Goal: Task Accomplishment & Management: Complete application form

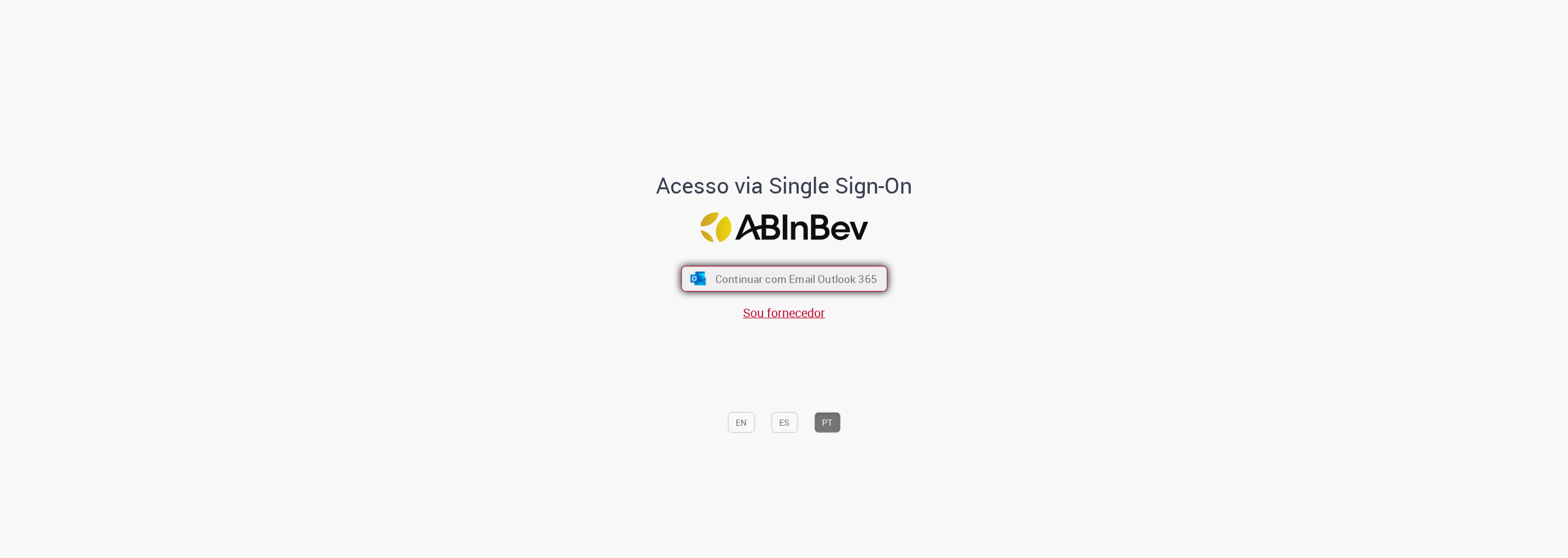
click at [789, 279] on span "Continuar com Email Outlook 365" at bounding box center [795, 278] width 161 height 14
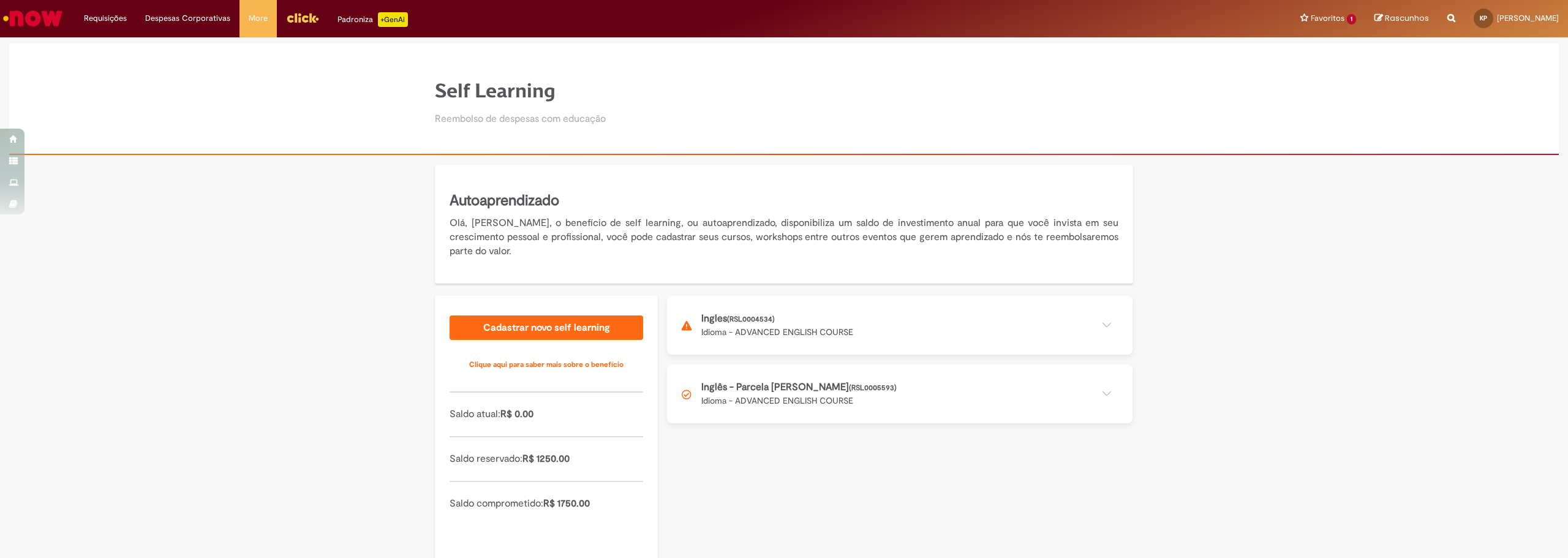
click at [904, 339] on button at bounding box center [900, 324] width 465 height 59
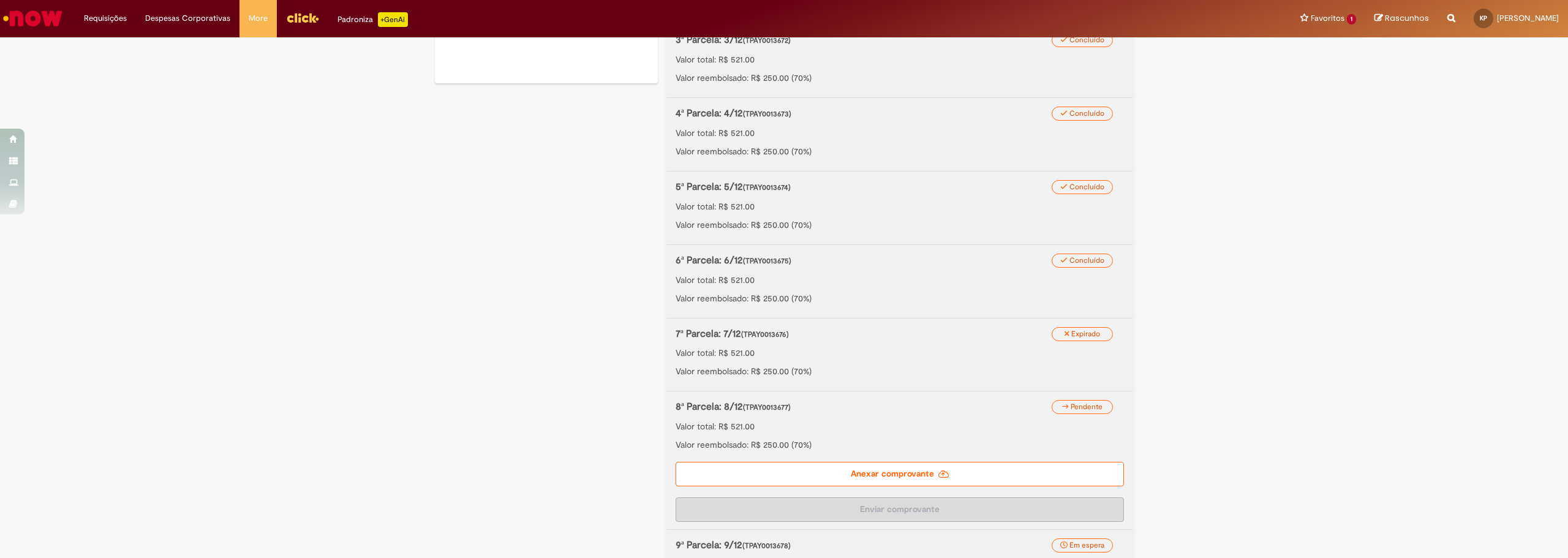
scroll to position [551, 0]
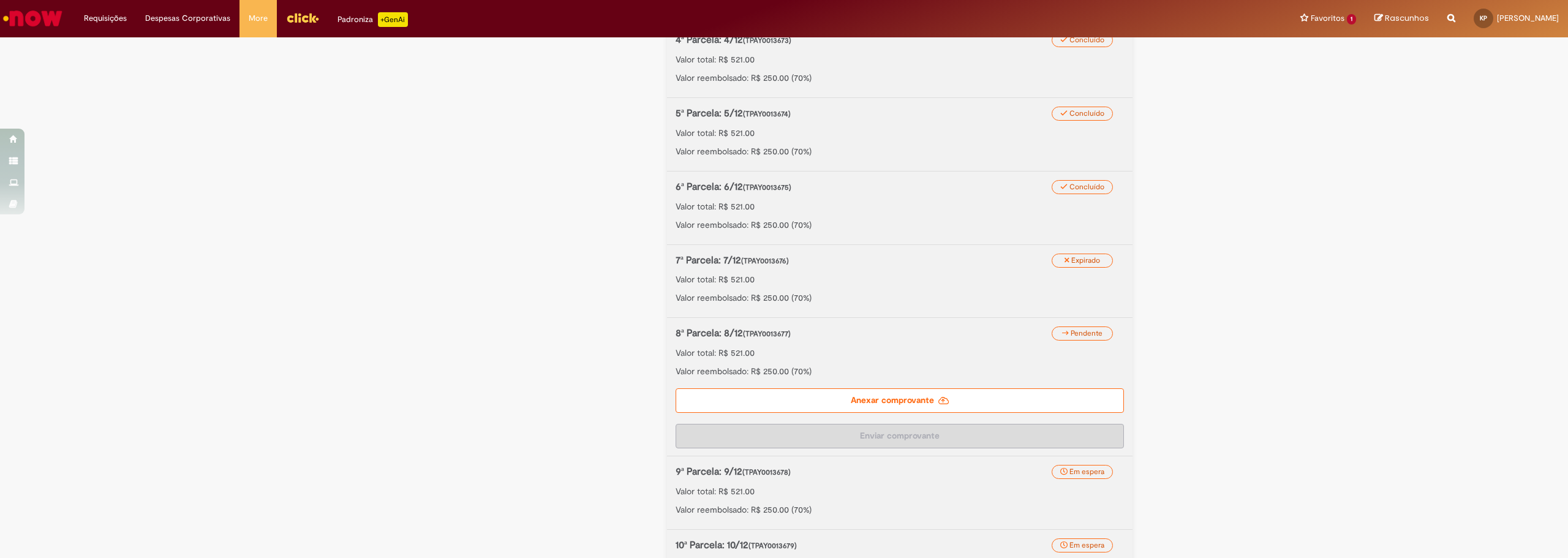
click at [896, 401] on label "Anexar comprovante" at bounding box center [900, 400] width 448 height 25
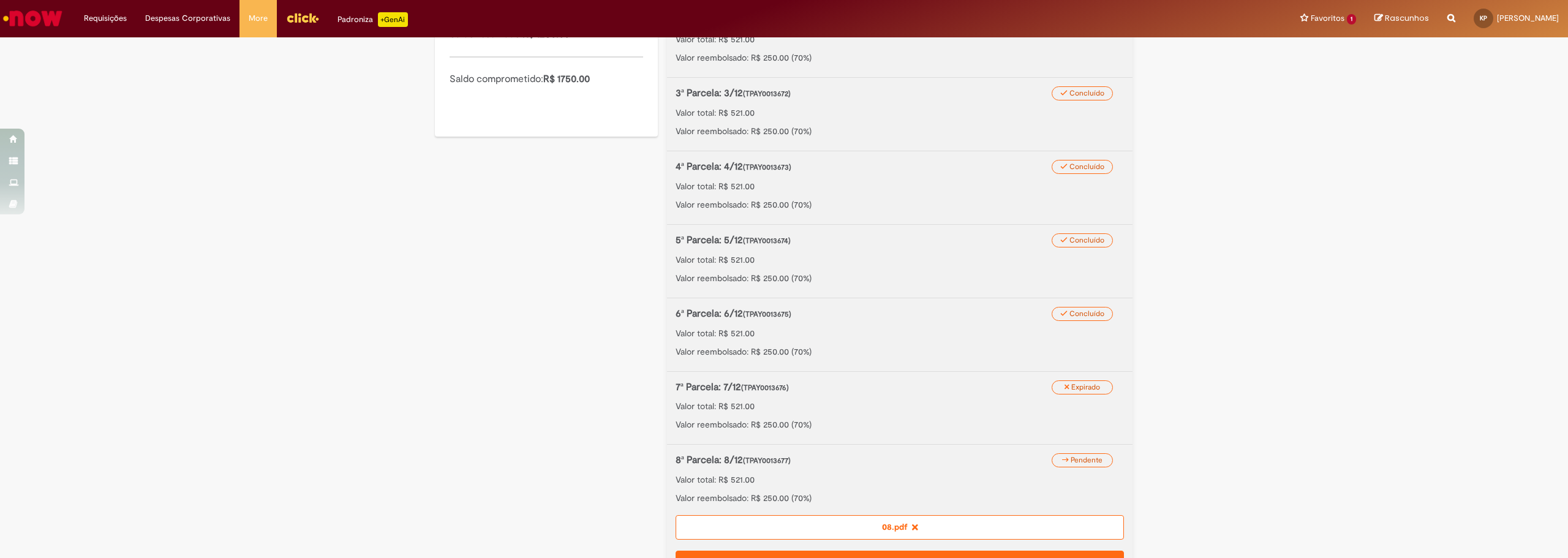
scroll to position [495, 0]
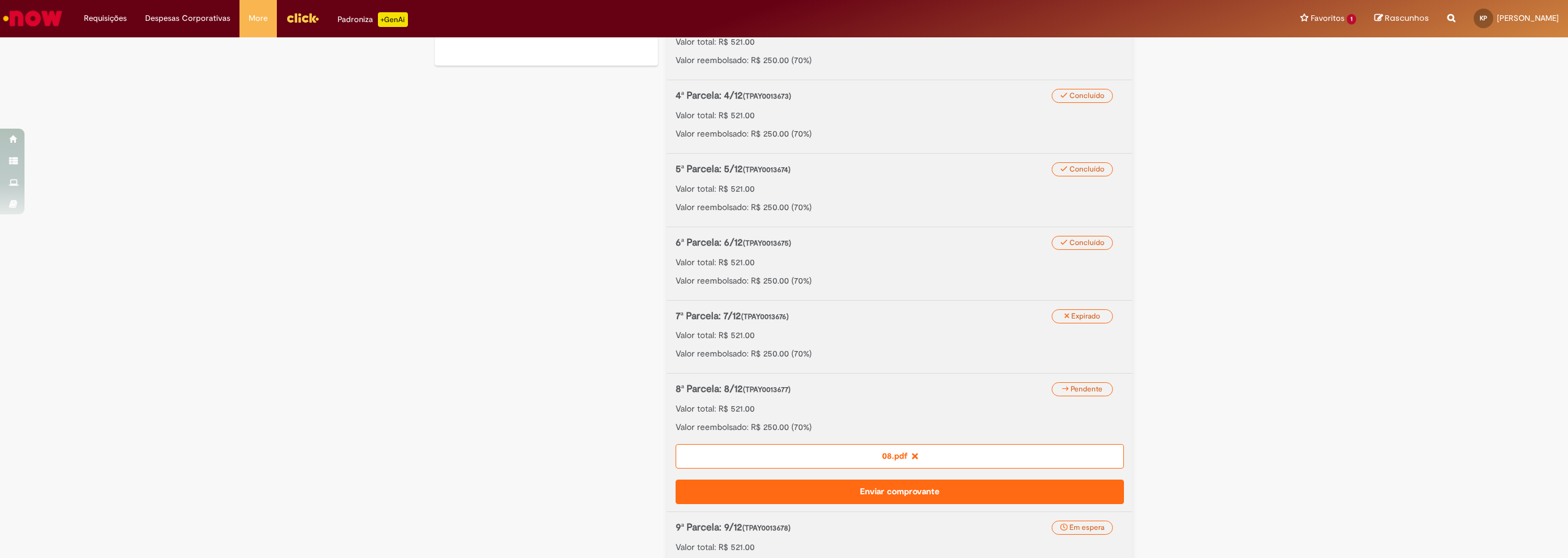
click at [866, 495] on button "Enviar comprovante" at bounding box center [900, 492] width 448 height 25
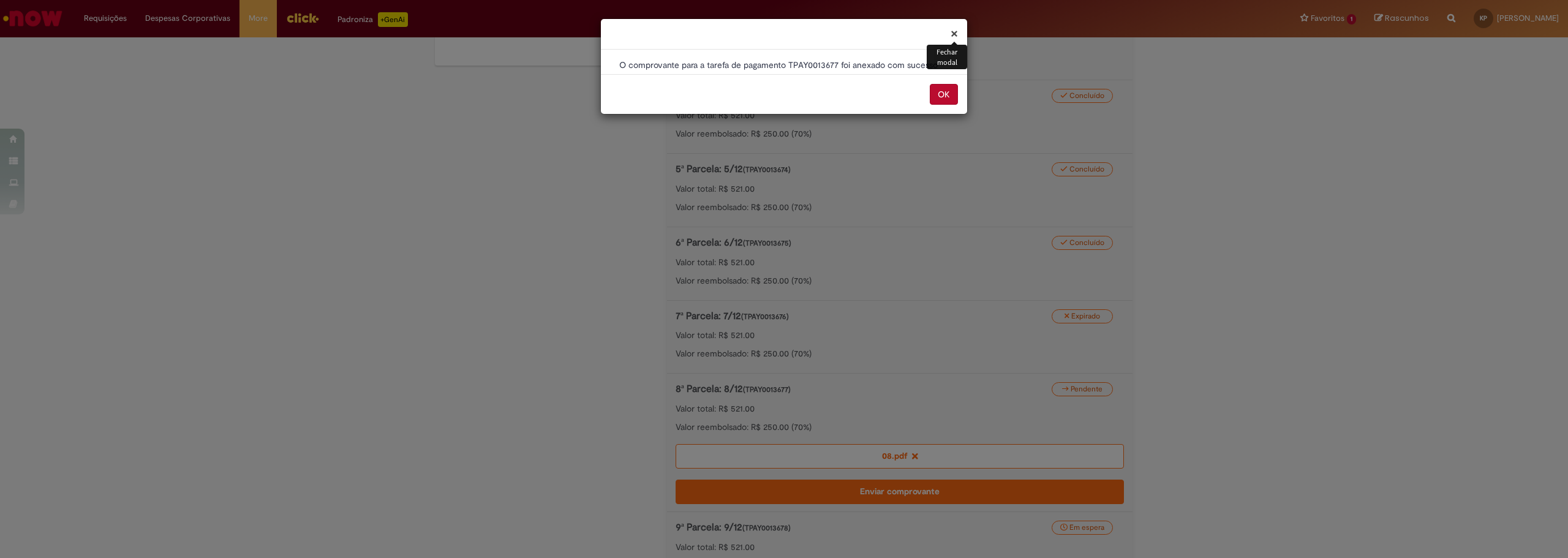
click at [943, 91] on button "OK" at bounding box center [943, 94] width 28 height 21
